Goal: Contribute content

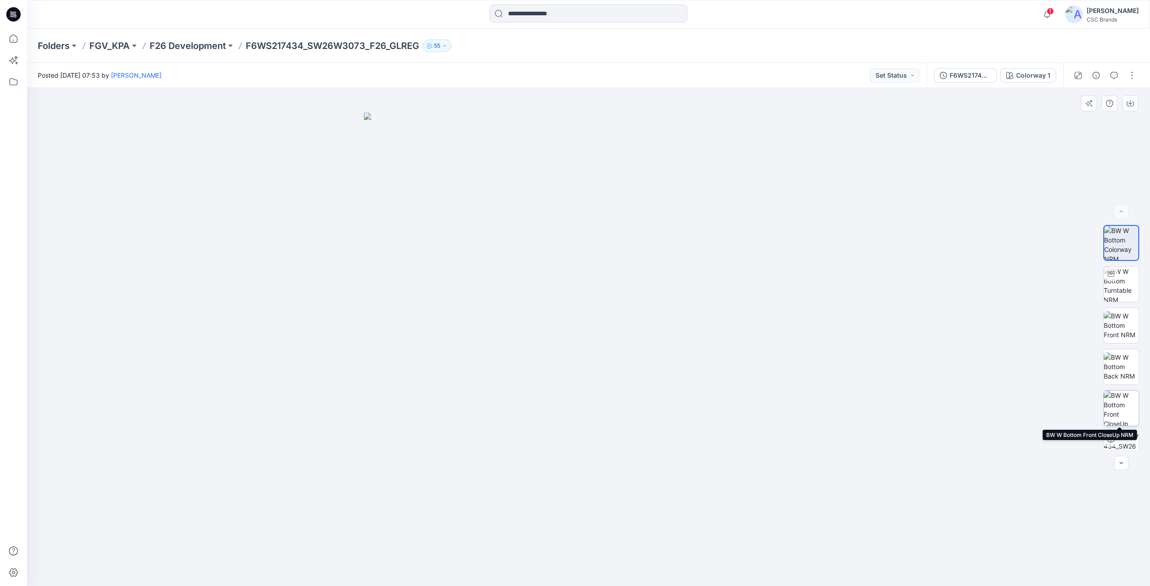
click at [1114, 414] on img at bounding box center [1121, 408] width 35 height 35
drag, startPoint x: 706, startPoint y: 489, endPoint x: 846, endPoint y: 445, distance: 147.0
click at [610, 485] on img at bounding box center [588, 350] width 449 height 474
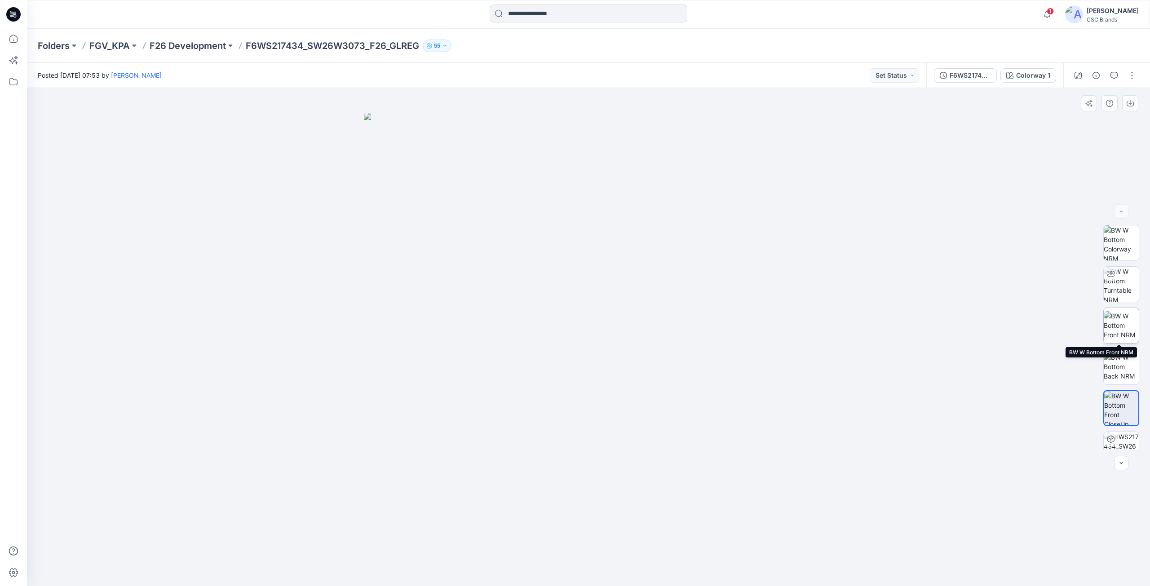
click at [1127, 324] on img at bounding box center [1121, 325] width 35 height 28
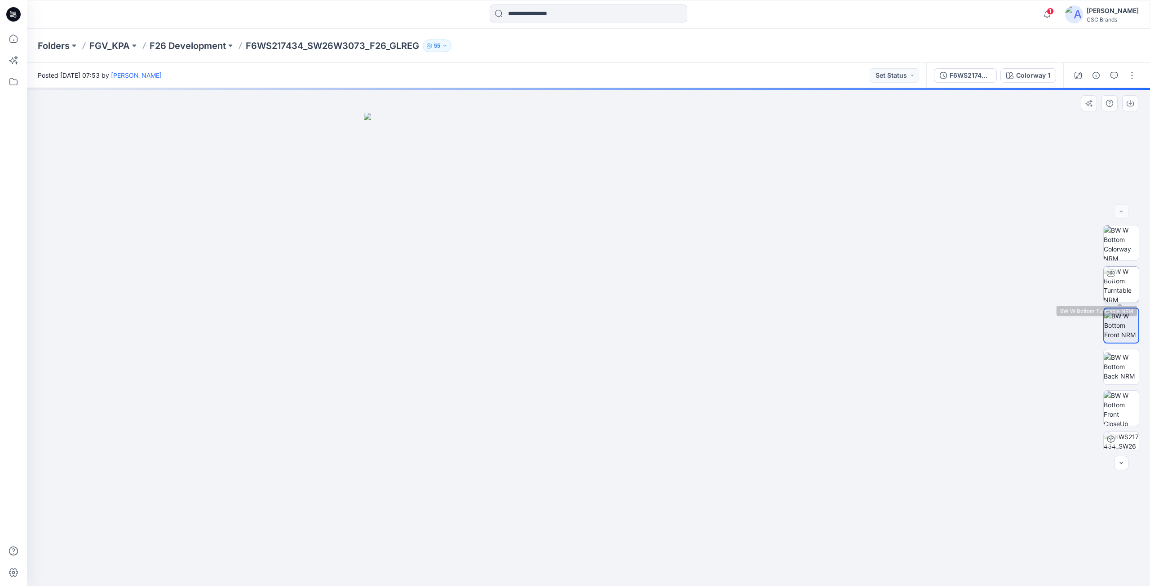
click at [1122, 288] on img at bounding box center [1121, 284] width 35 height 35
click at [1119, 250] on img at bounding box center [1121, 243] width 35 height 35
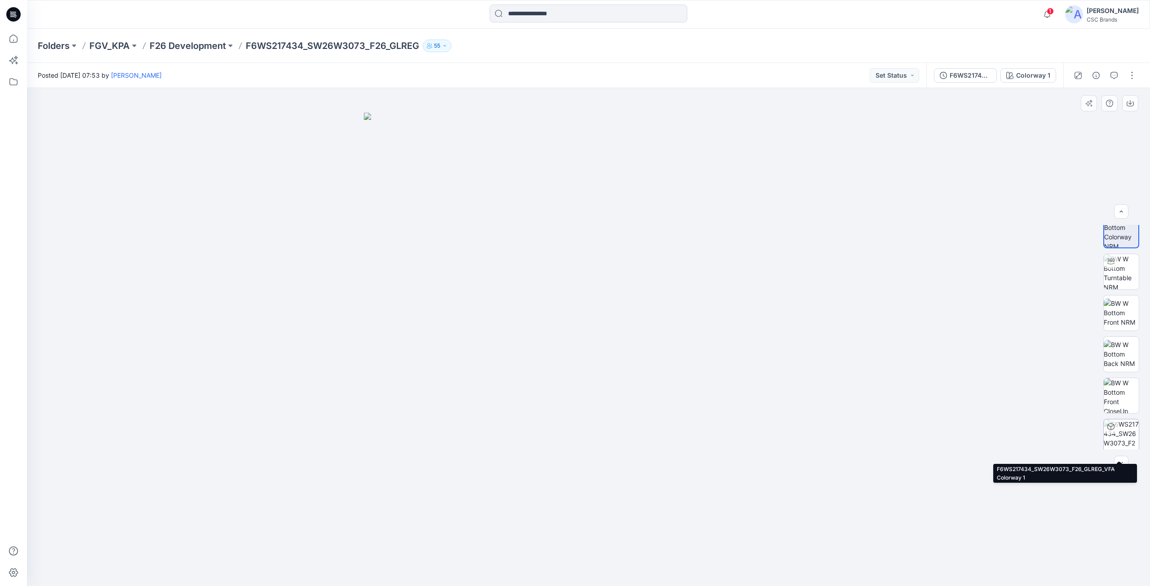
scroll to position [18, 0]
click at [1126, 387] on img at bounding box center [1121, 390] width 35 height 35
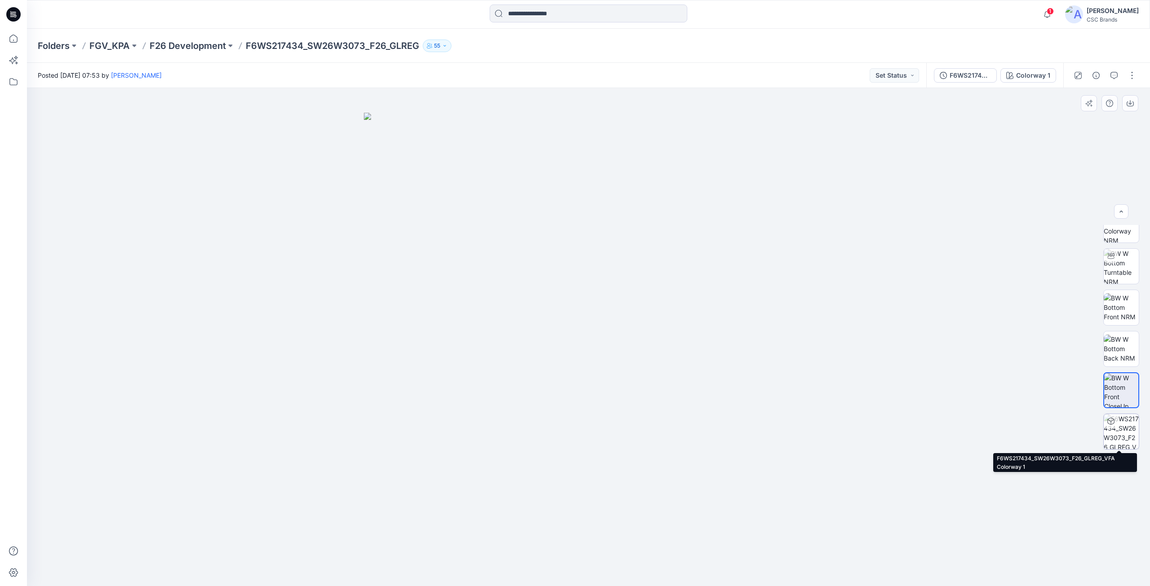
click at [1117, 444] on img at bounding box center [1121, 431] width 35 height 35
click at [1137, 78] on button "button" at bounding box center [1132, 75] width 14 height 14
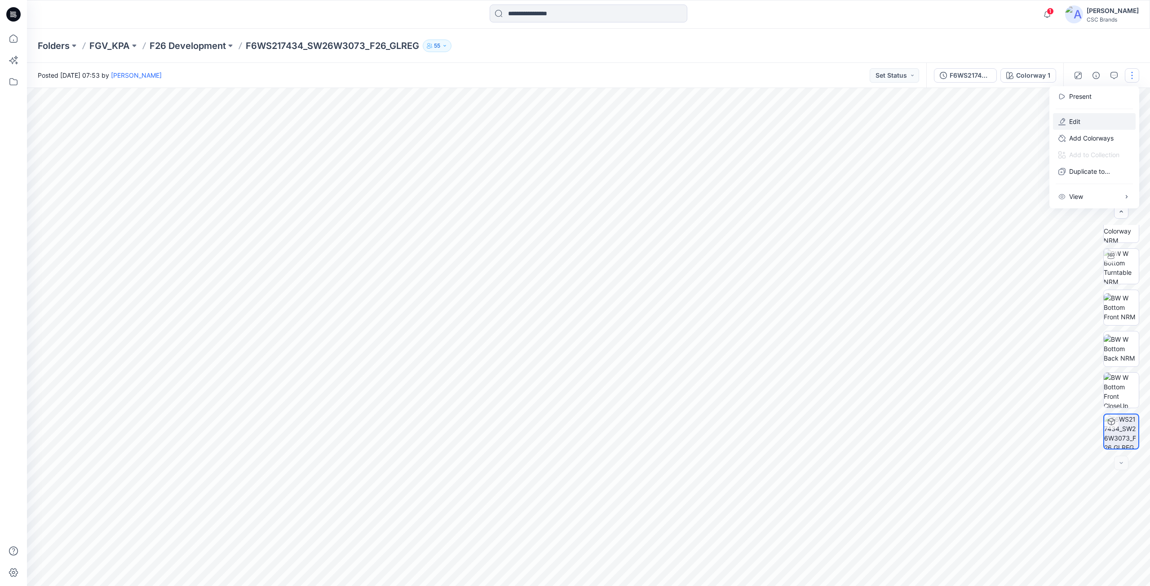
click at [1075, 120] on p "Edit" at bounding box center [1074, 121] width 11 height 9
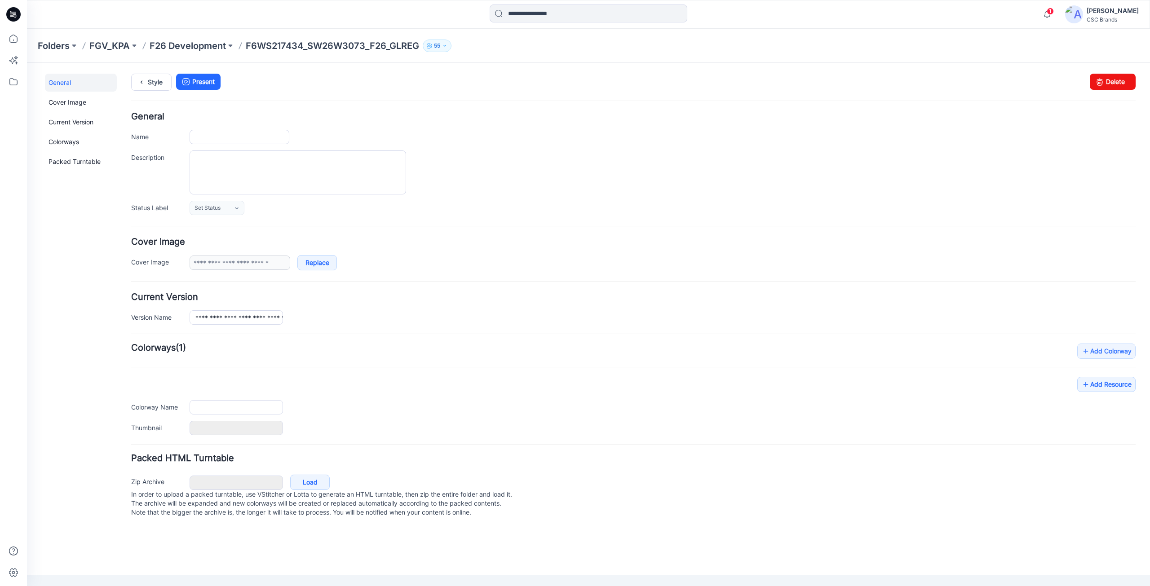
type input "**********"
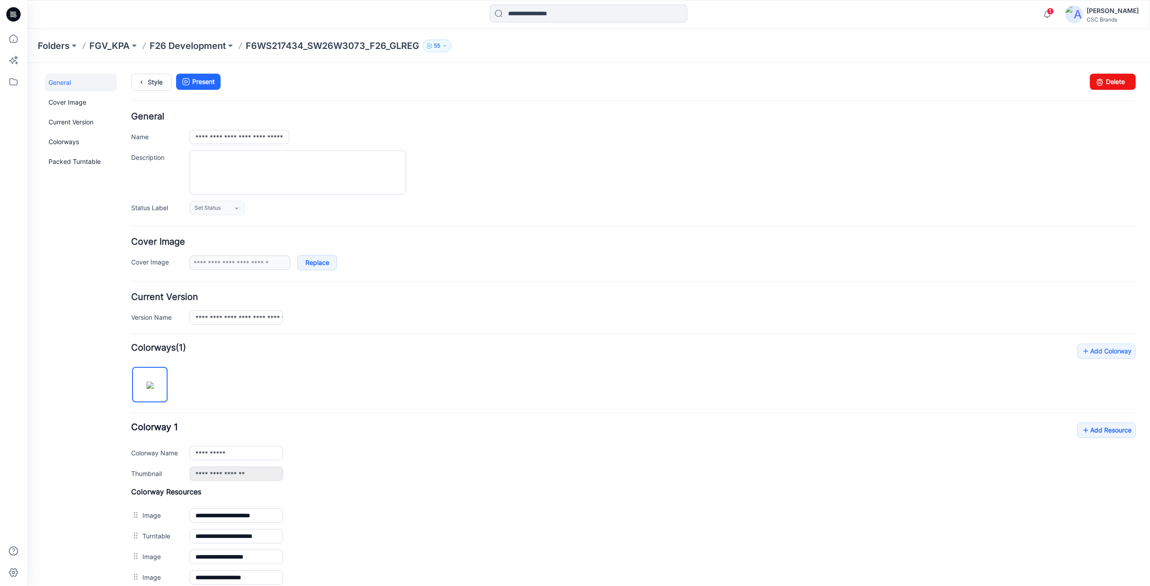
click at [212, 217] on form "**********" at bounding box center [633, 413] width 1004 height 602
click at [211, 210] on span "Set Status" at bounding box center [208, 208] width 26 height 9
click at [220, 310] on link "F/A Virtual" at bounding box center [226, 305] width 68 height 19
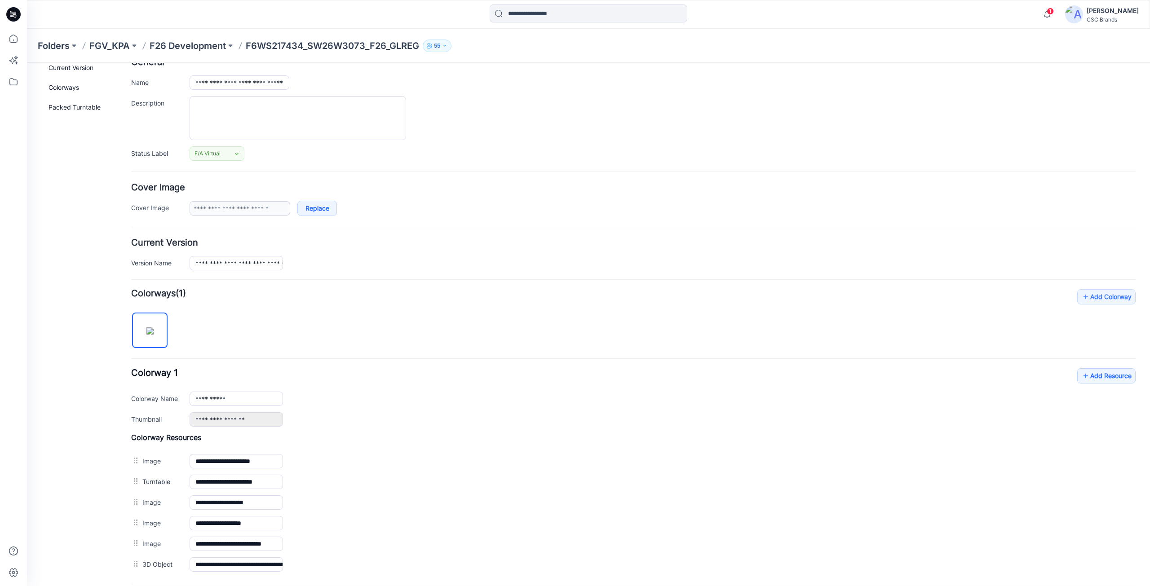
scroll to position [146, 0]
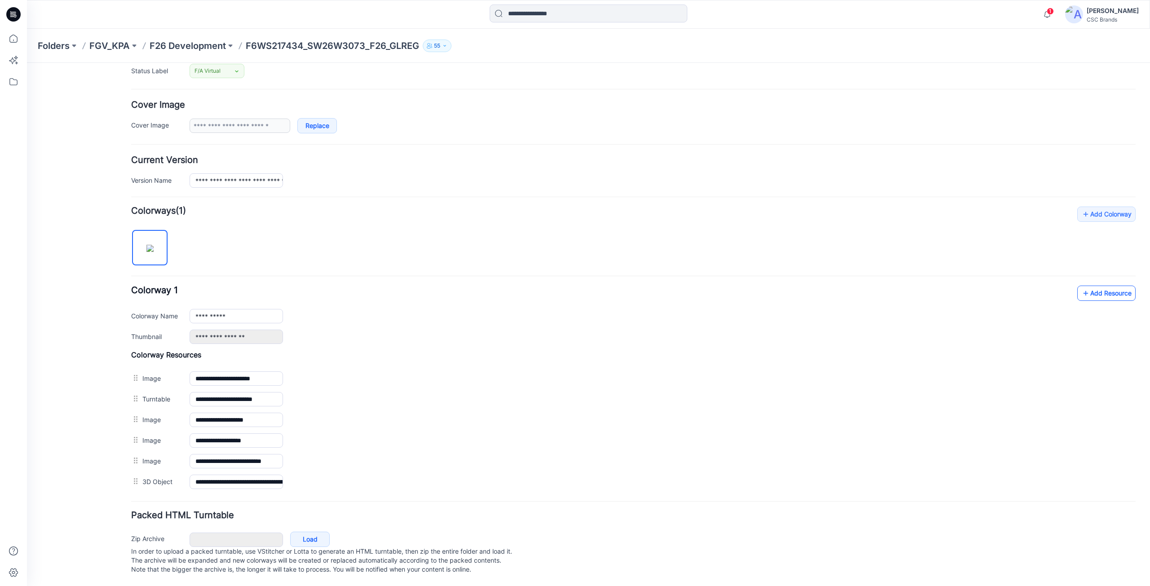
click at [1093, 288] on link "Add Resource" at bounding box center [1106, 293] width 58 height 15
